Goal: Navigation & Orientation: Find specific page/section

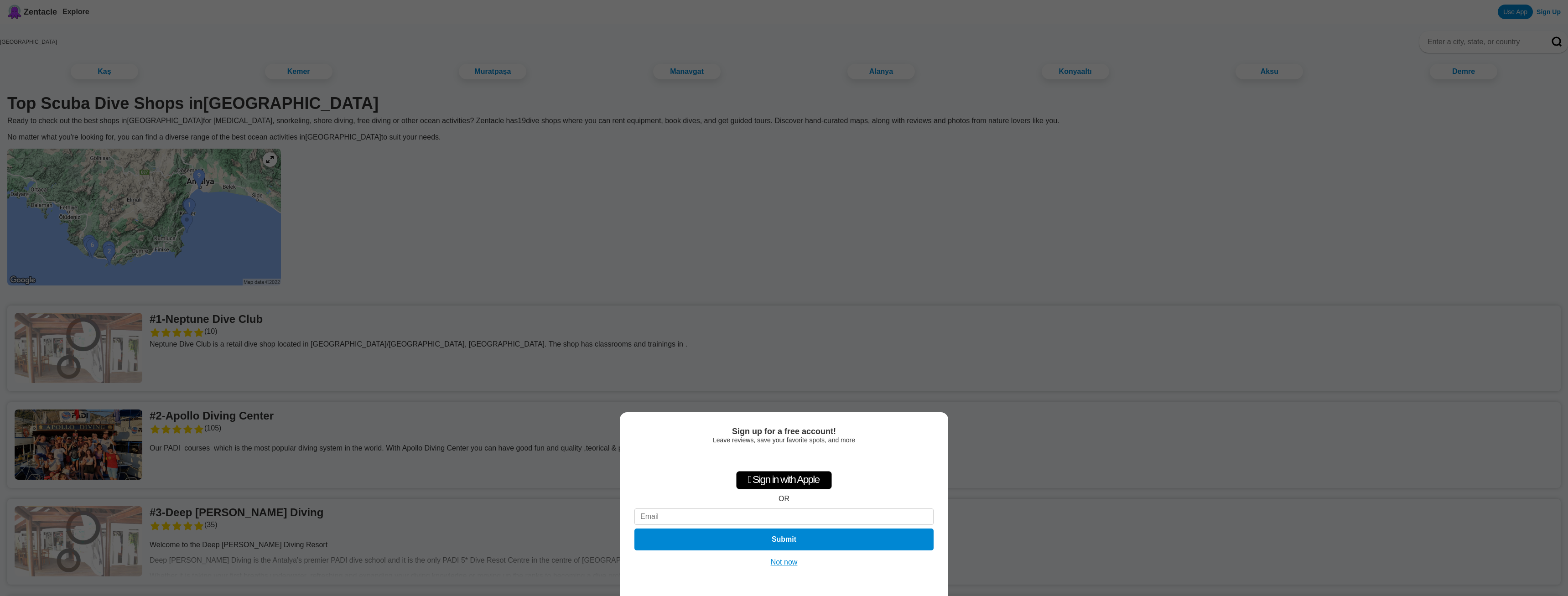
click at [815, 197] on div "Sign up for a free account! Leave reviews, save your favorite spots, and more …" at bounding box center [784, 298] width 1568 height 596
click at [778, 195] on div "Sign up for a free account! Leave reviews, save your favorite spots, and more …" at bounding box center [784, 298] width 1568 height 596
click at [776, 566] on button "Not now" at bounding box center [784, 562] width 33 height 9
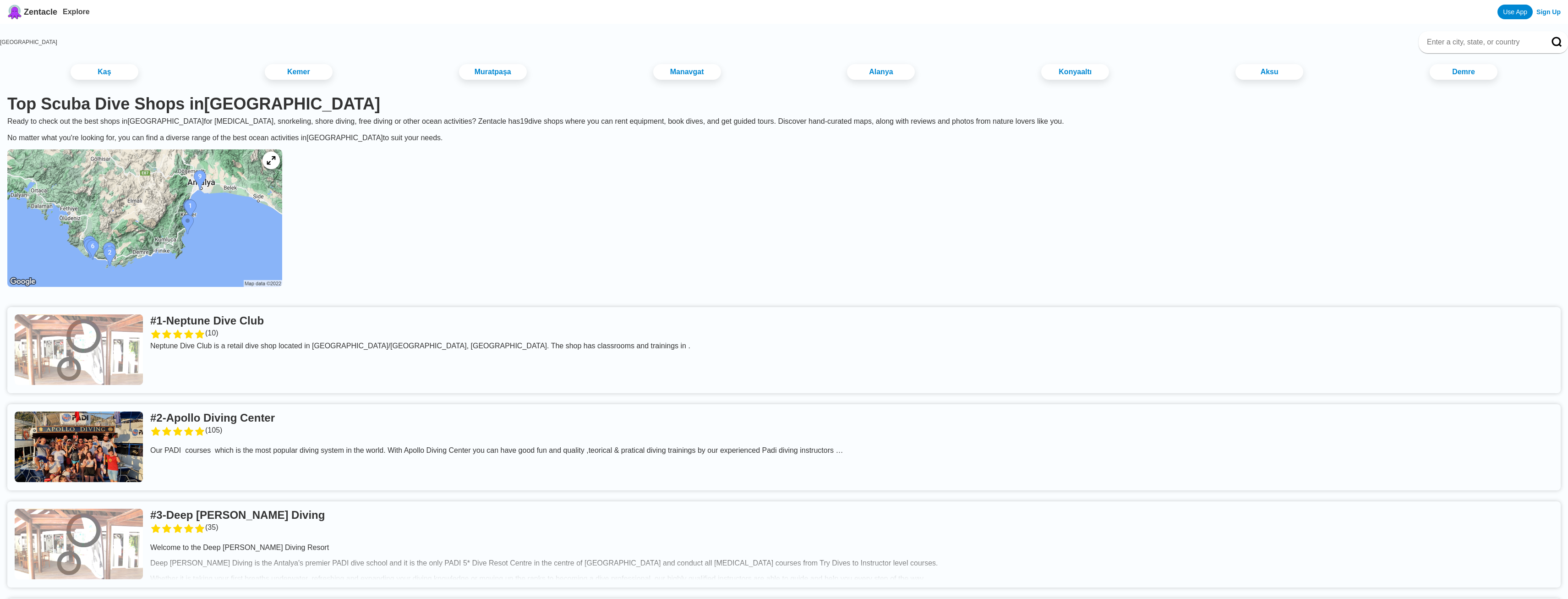
click at [275, 165] on icon at bounding box center [271, 160] width 9 height 9
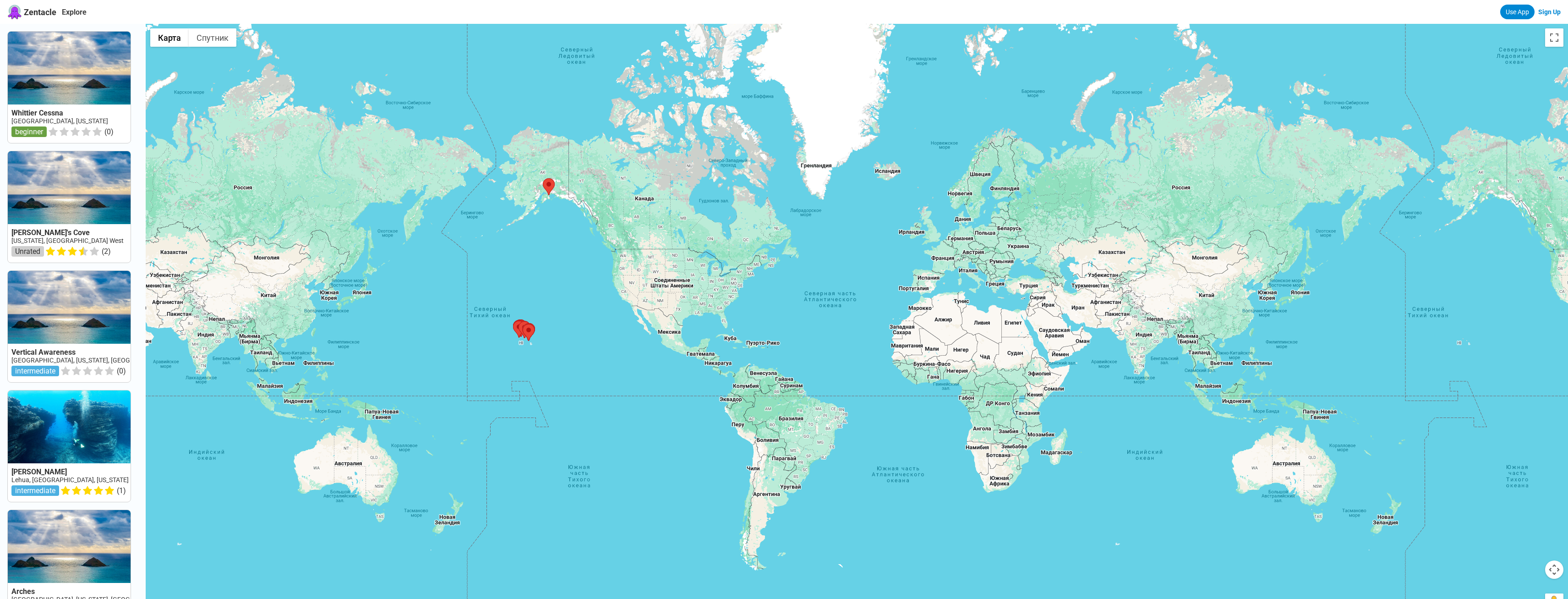
drag, startPoint x: 1040, startPoint y: 243, endPoint x: 644, endPoint y: 202, distance: 398.1
click at [644, 202] on div at bounding box center [857, 323] width 1422 height 599
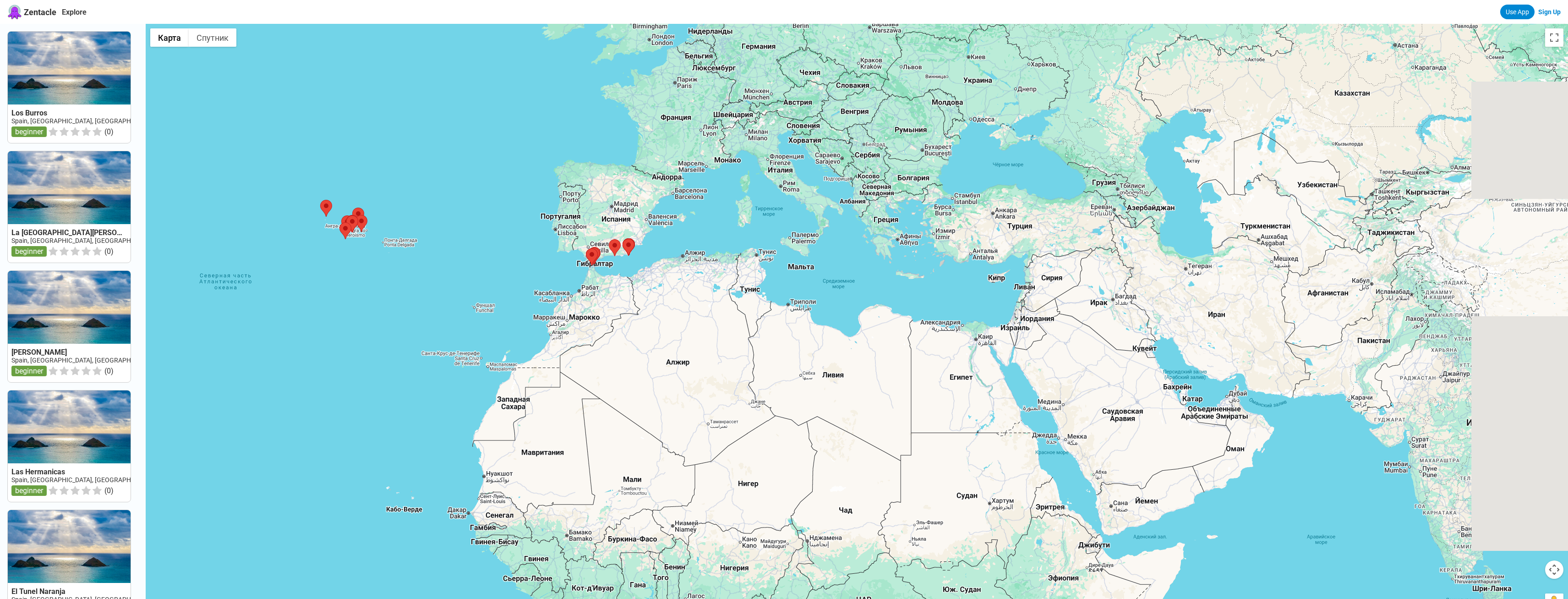
drag, startPoint x: 1128, startPoint y: 358, endPoint x: 897, endPoint y: 345, distance: 231.4
click at [897, 345] on div at bounding box center [857, 323] width 1422 height 599
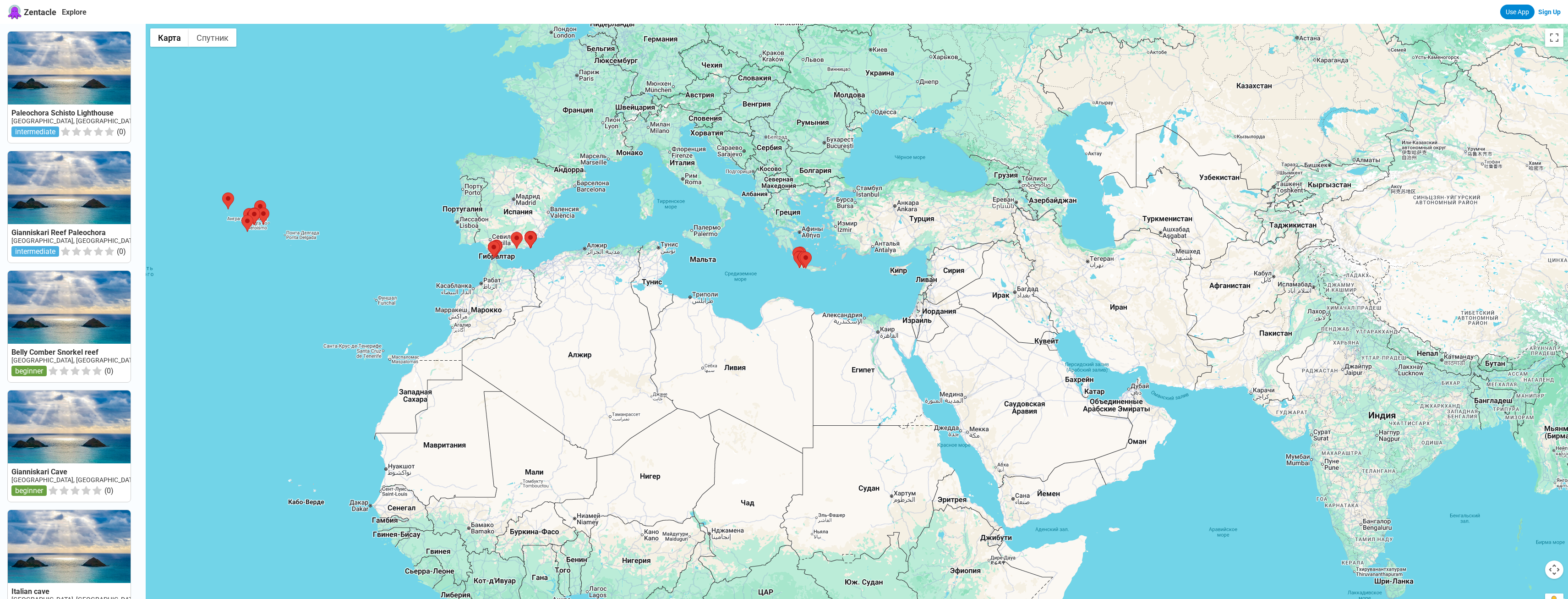
drag, startPoint x: 836, startPoint y: 280, endPoint x: 748, endPoint y: 274, distance: 88.2
click at [748, 274] on div at bounding box center [857, 323] width 1422 height 599
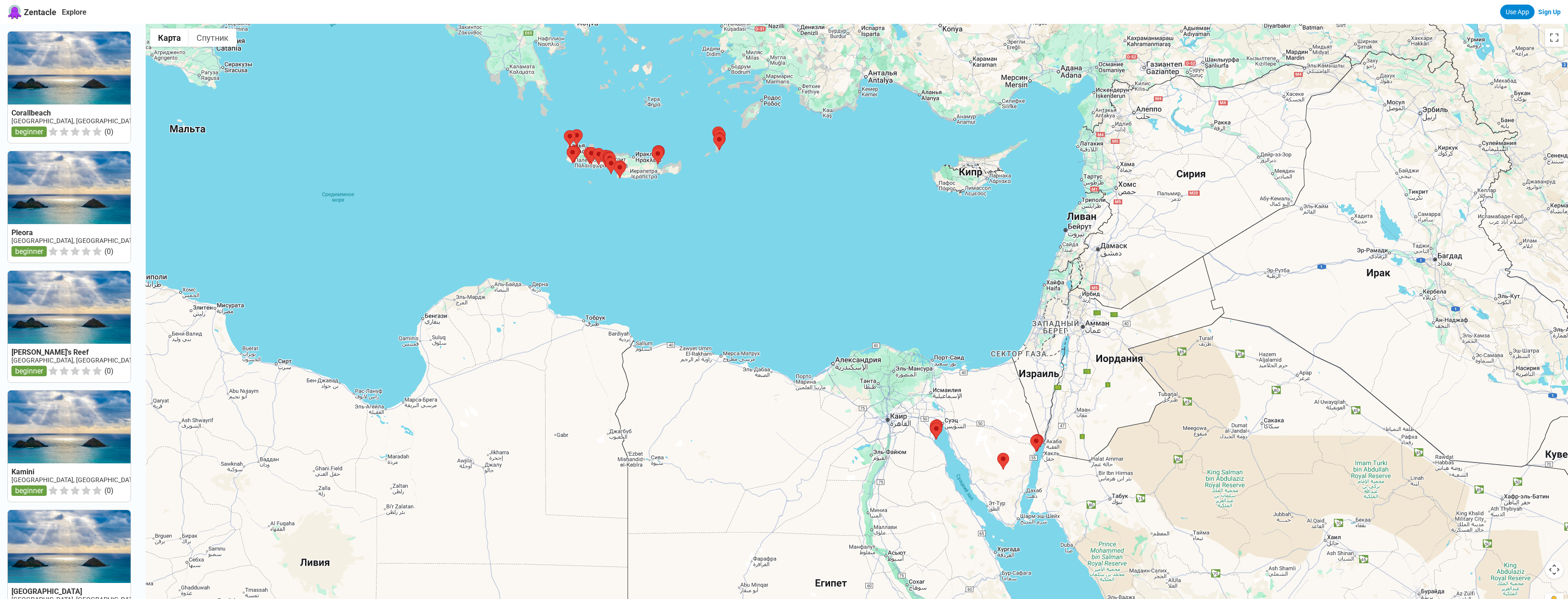
drag, startPoint x: 1135, startPoint y: 386, endPoint x: 973, endPoint y: 256, distance: 207.7
click at [973, 256] on div at bounding box center [857, 323] width 1422 height 599
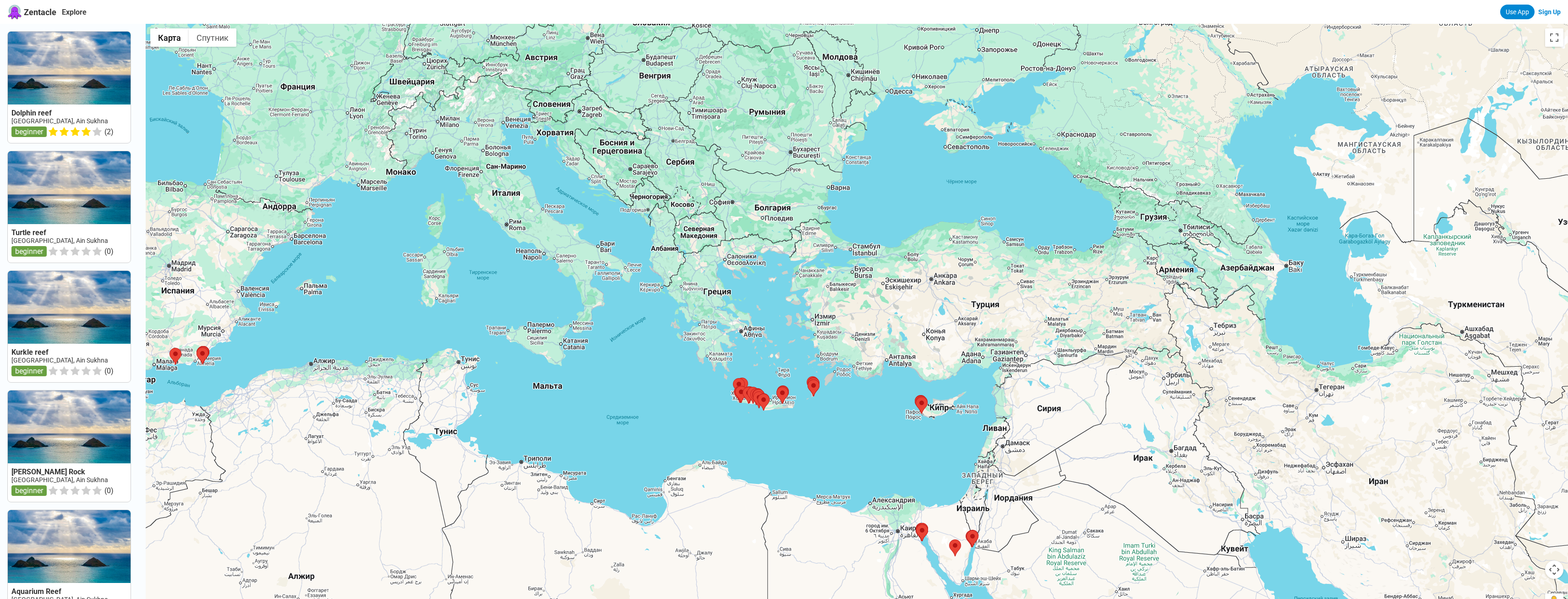
drag, startPoint x: 976, startPoint y: 248, endPoint x: 944, endPoint y: 443, distance: 197.6
click at [944, 443] on div at bounding box center [857, 323] width 1422 height 599
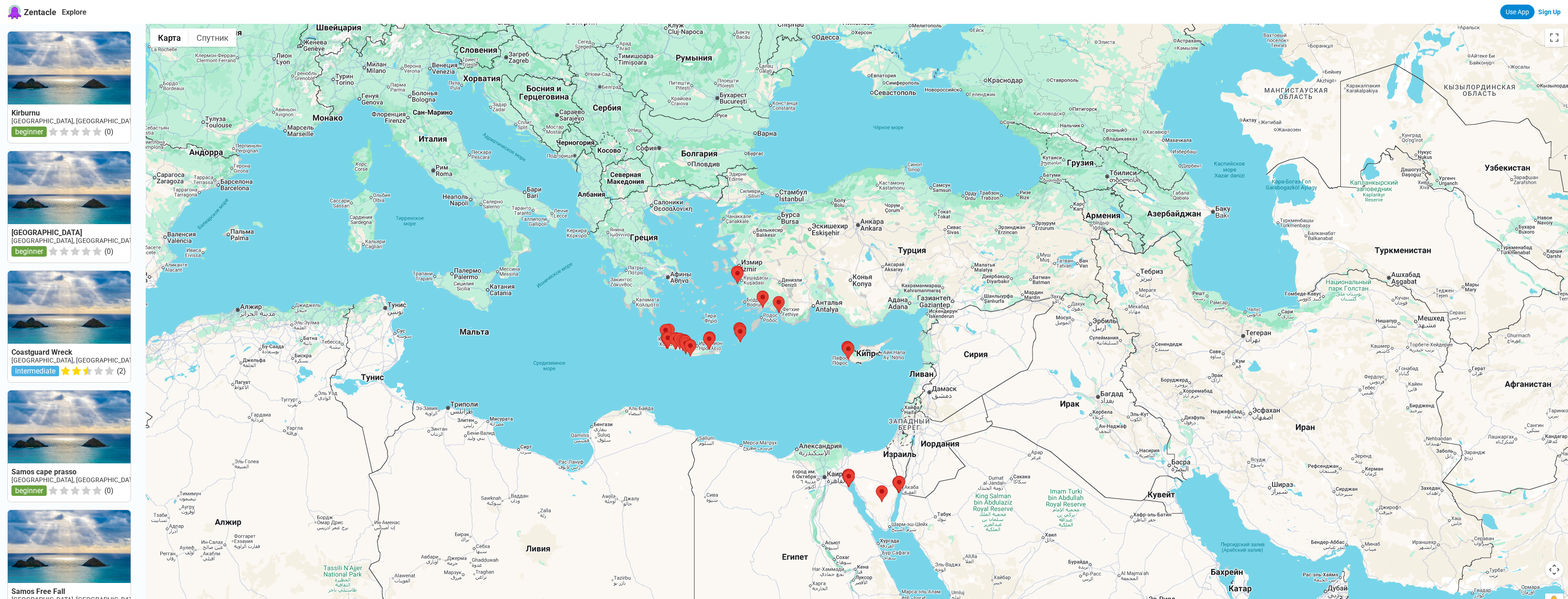
drag, startPoint x: 883, startPoint y: 314, endPoint x: 768, endPoint y: 211, distance: 154.4
click at [768, 212] on div at bounding box center [857, 323] width 1422 height 599
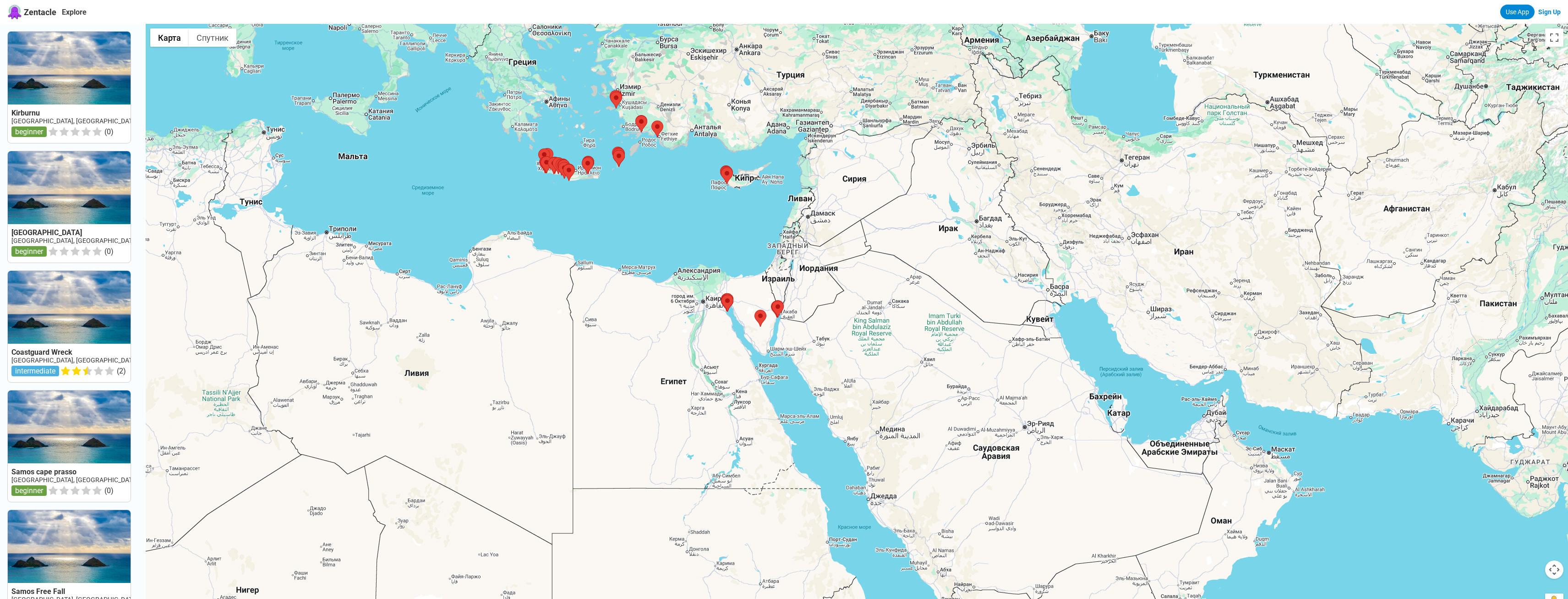
drag, startPoint x: 936, startPoint y: 380, endPoint x: 925, endPoint y: 319, distance: 62.0
click at [925, 319] on div at bounding box center [857, 323] width 1422 height 599
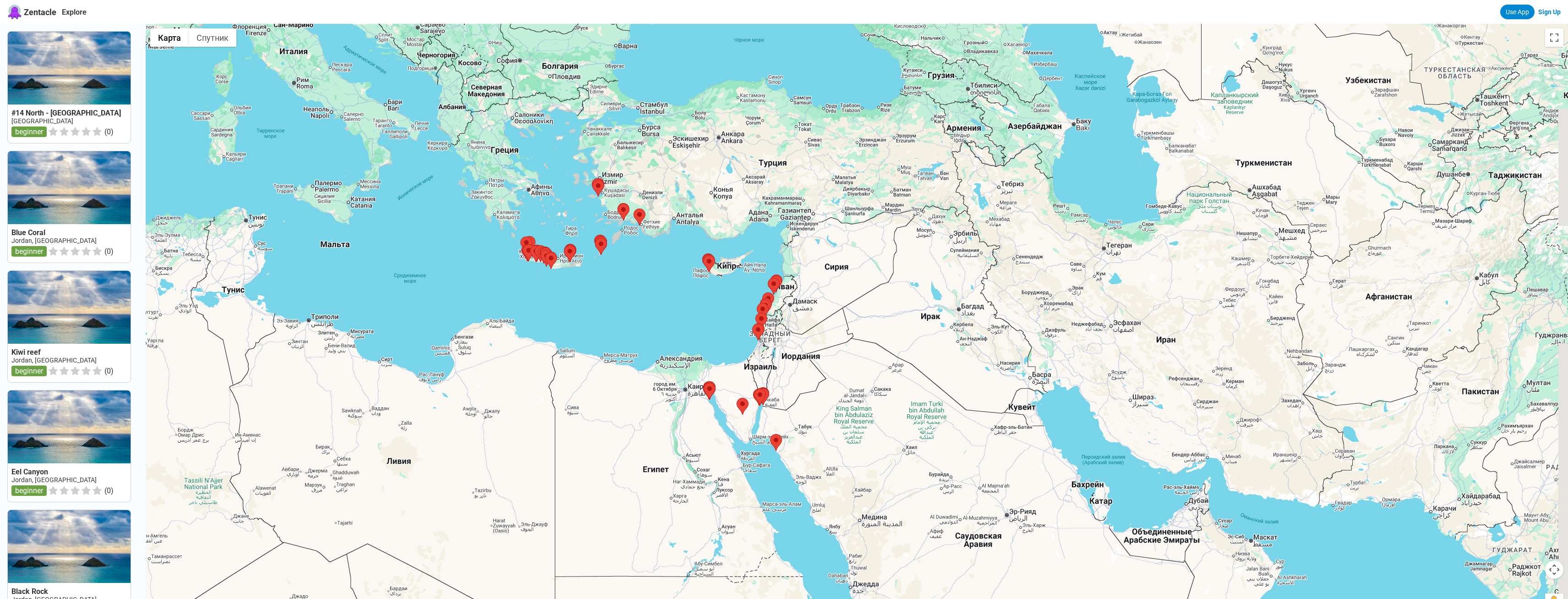
drag, startPoint x: 942, startPoint y: 257, endPoint x: 923, endPoint y: 349, distance: 93.9
click at [923, 349] on div at bounding box center [857, 323] width 1422 height 599
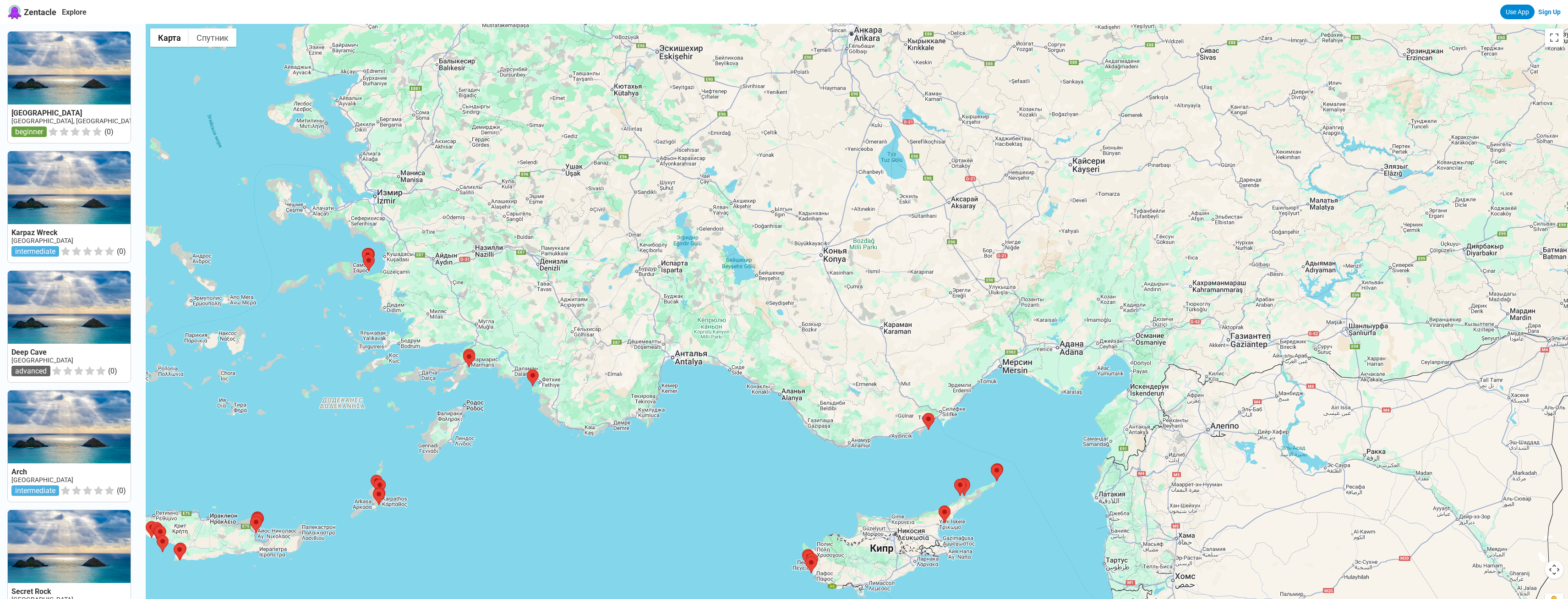
drag, startPoint x: 710, startPoint y: 517, endPoint x: 957, endPoint y: 439, distance: 259.0
click at [957, 439] on div at bounding box center [857, 323] width 1422 height 599
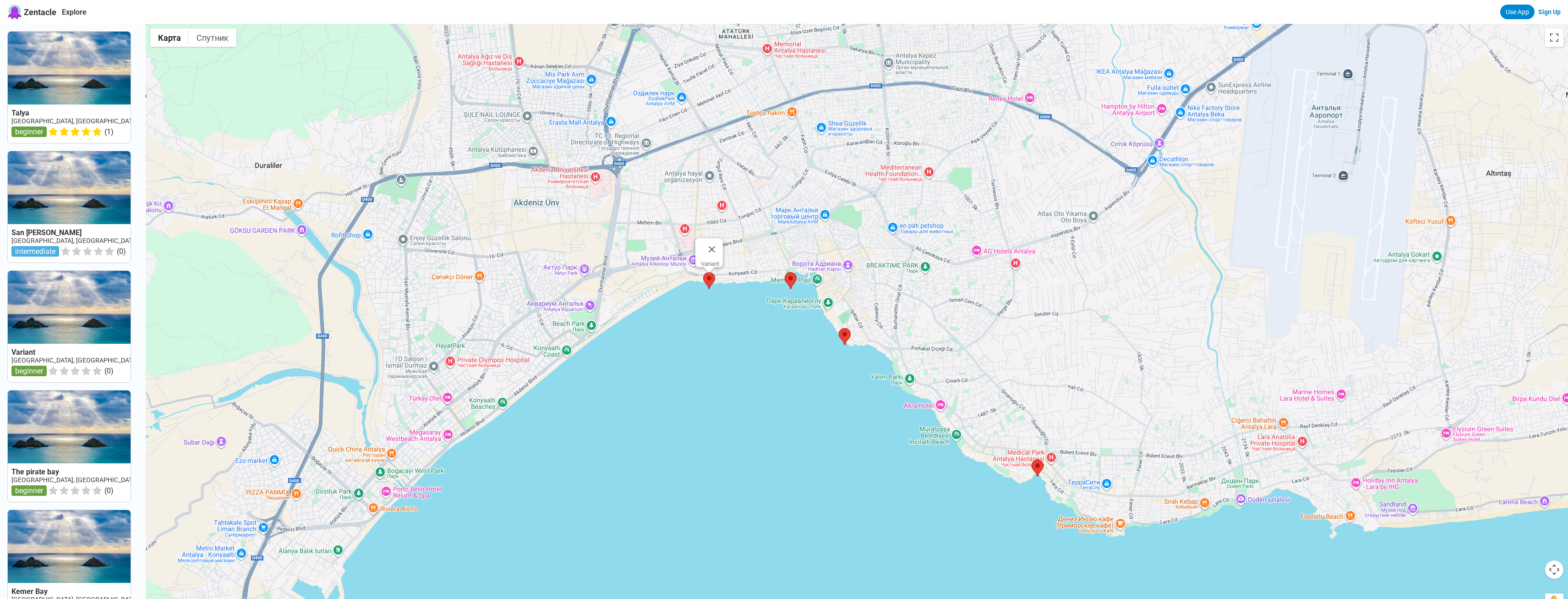
click at [703, 272] on area at bounding box center [703, 272] width 0 height 0
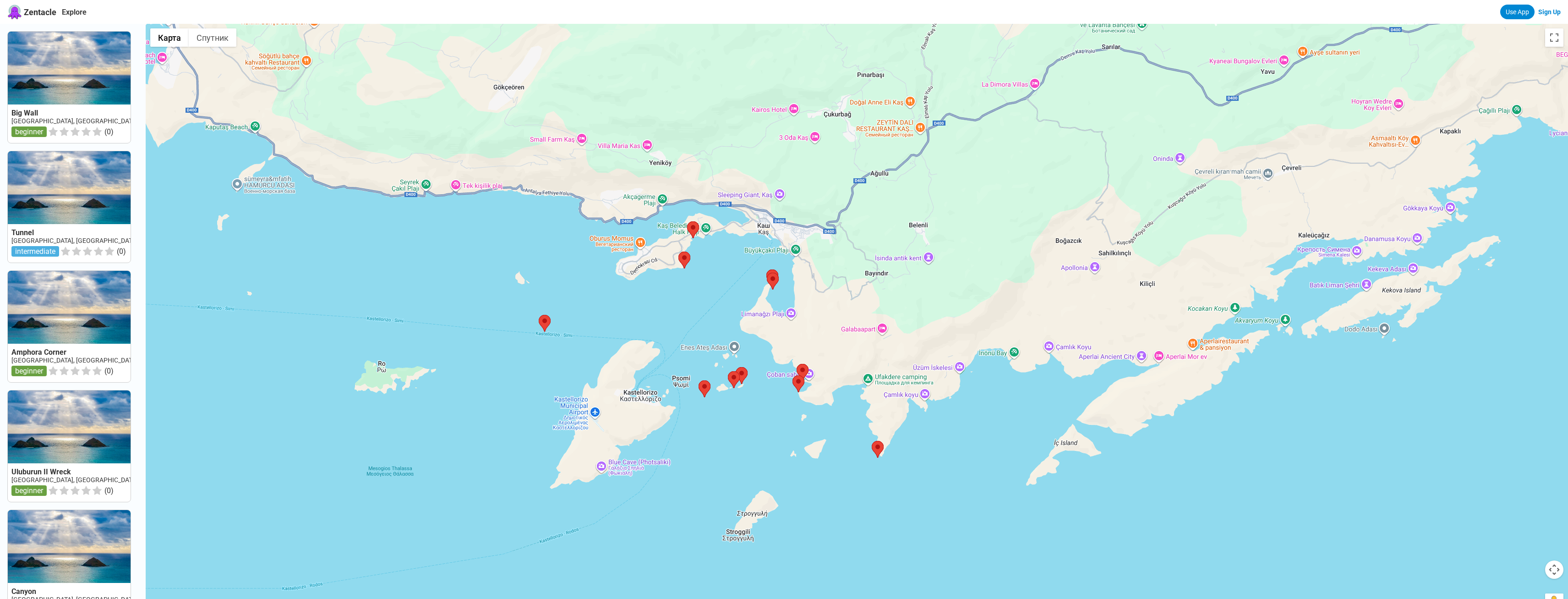
drag, startPoint x: 749, startPoint y: 234, endPoint x: 722, endPoint y: 288, distance: 60.4
click at [722, 288] on div at bounding box center [857, 323] width 1422 height 599
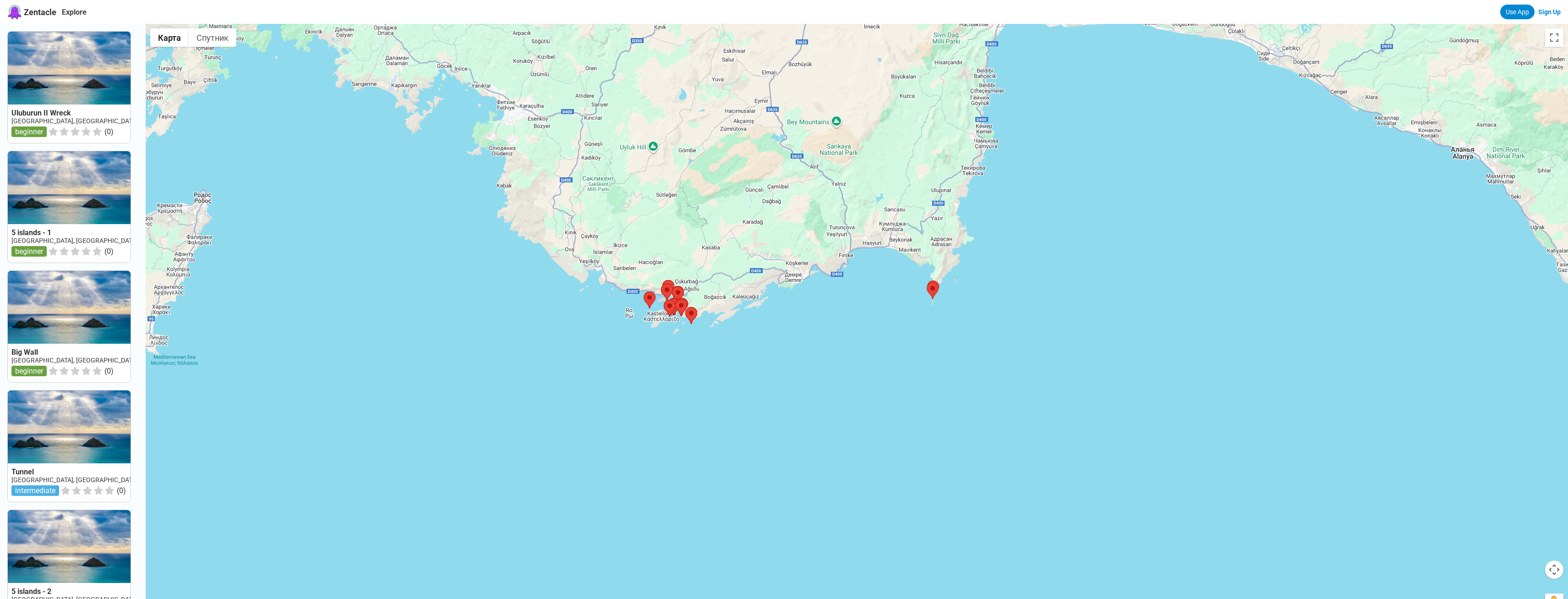
drag, startPoint x: 802, startPoint y: 157, endPoint x: 754, endPoint y: 171, distance: 50.0
click at [754, 171] on div at bounding box center [857, 323] width 1422 height 599
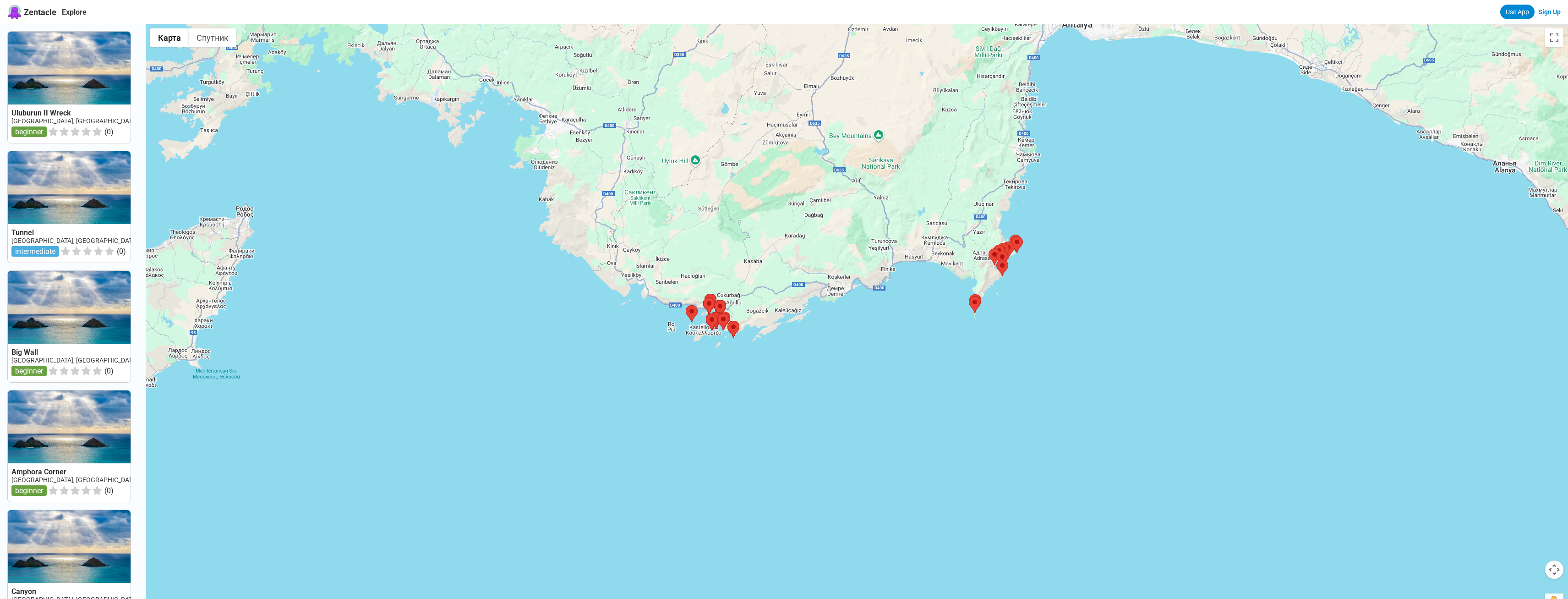
drag, startPoint x: 862, startPoint y: 155, endPoint x: 846, endPoint y: 301, distance: 146.9
click at [846, 301] on div at bounding box center [857, 323] width 1422 height 599
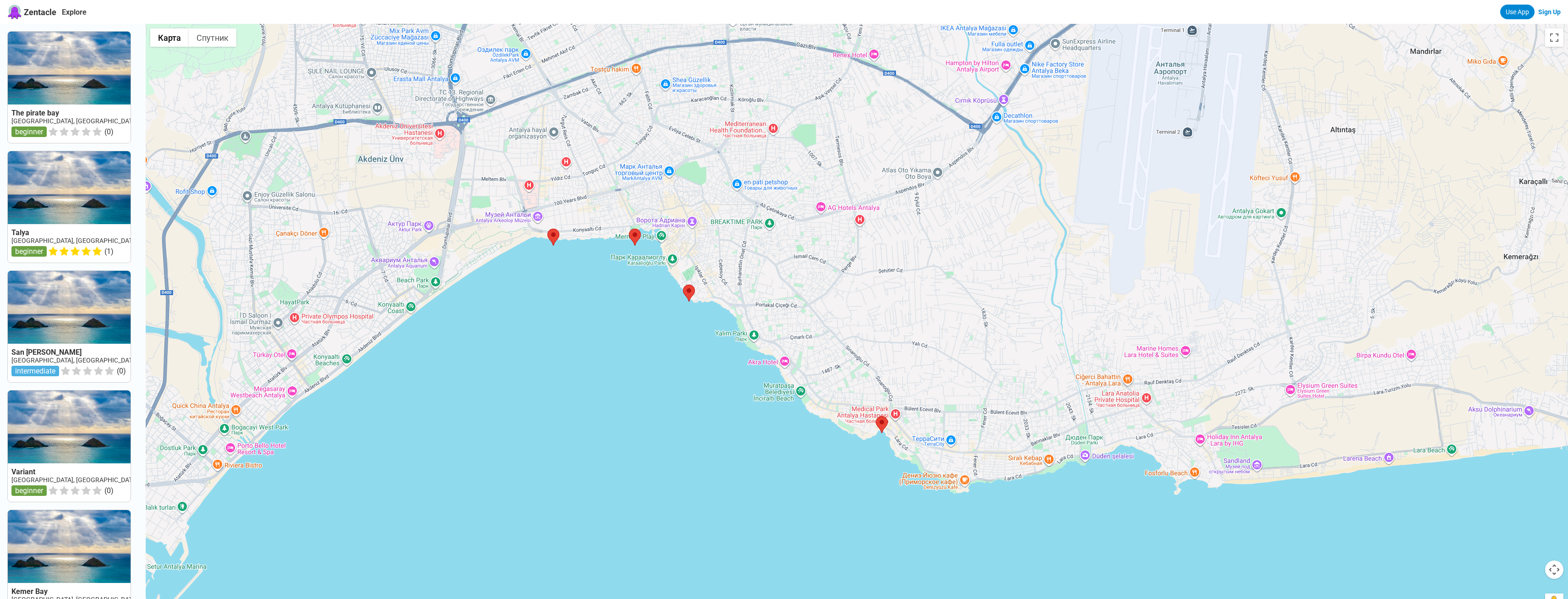
drag, startPoint x: 704, startPoint y: 266, endPoint x: 958, endPoint y: 155, distance: 277.2
click at [958, 155] on div at bounding box center [857, 323] width 1422 height 599
click at [686, 283] on area at bounding box center [686, 283] width 0 height 0
